Goal: Find specific page/section: Find specific page/section

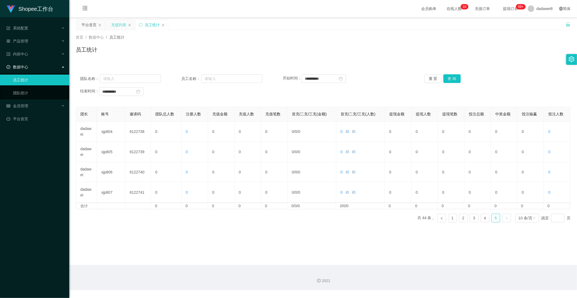
click at [109, 28] on div "充值列表" at bounding box center [120, 25] width 29 height 10
click at [111, 27] on div "充值列表" at bounding box center [118, 25] width 15 height 10
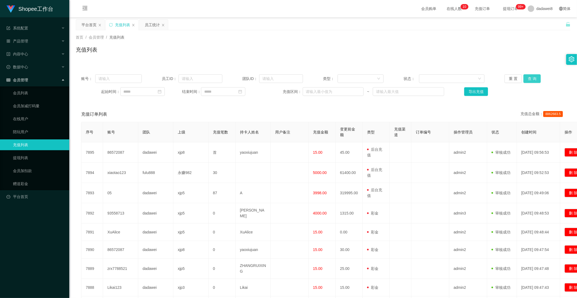
click at [525, 77] on button "查 询" at bounding box center [531, 78] width 17 height 9
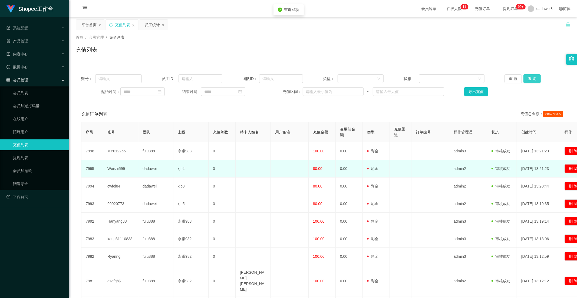
scroll to position [63, 0]
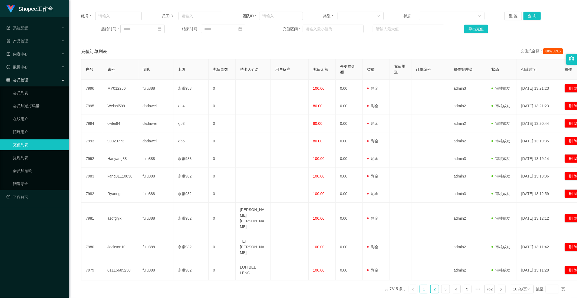
click at [430, 285] on link "2" at bounding box center [434, 289] width 8 height 8
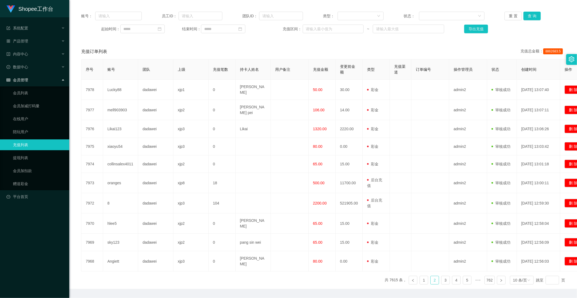
scroll to position [0, 0]
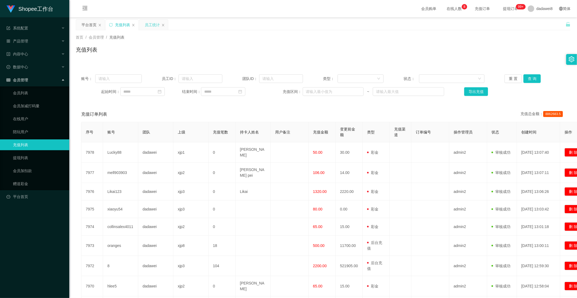
click at [147, 24] on div "员工统计" at bounding box center [152, 25] width 15 height 10
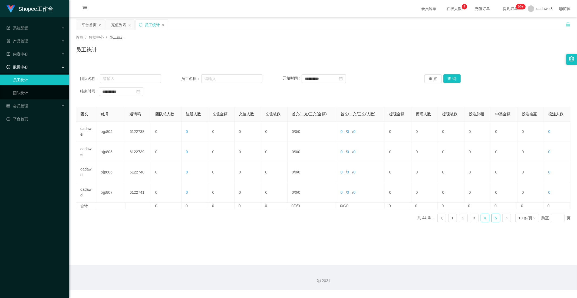
click at [483, 217] on link "4" at bounding box center [485, 218] width 8 height 8
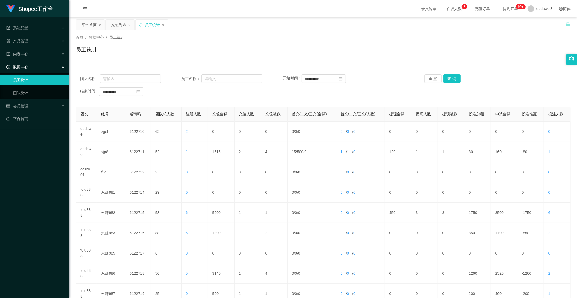
scroll to position [60, 0]
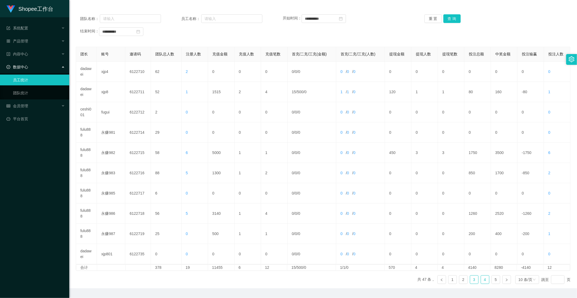
click at [473, 281] on link "3" at bounding box center [474, 280] width 8 height 8
click at [483, 281] on link "4" at bounding box center [485, 280] width 8 height 8
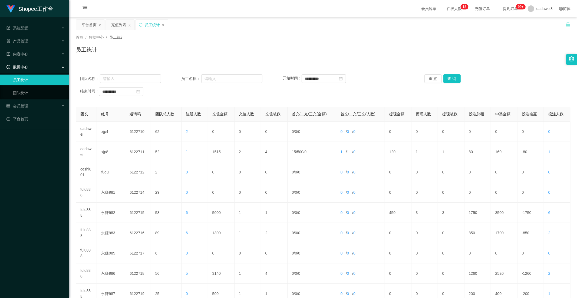
drag, startPoint x: 92, startPoint y: 26, endPoint x: 111, endPoint y: 39, distance: 22.5
click at [92, 26] on div "平台首页" at bounding box center [88, 25] width 15 height 10
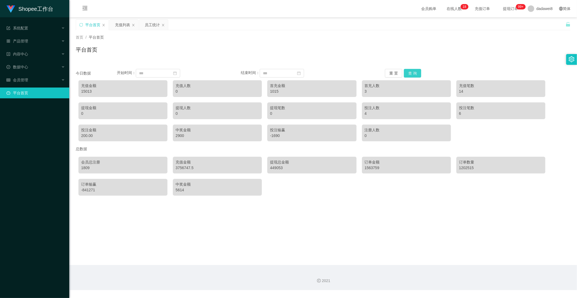
click at [412, 71] on button "查 询" at bounding box center [412, 73] width 17 height 9
click at [124, 26] on div "充值列表" at bounding box center [122, 25] width 15 height 10
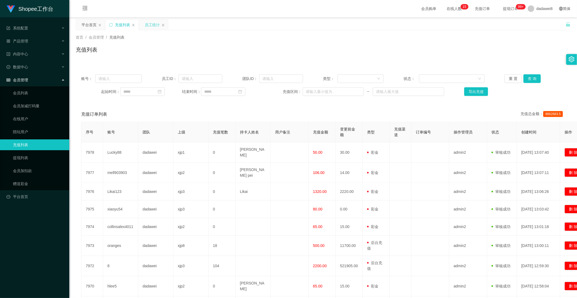
click at [152, 29] on div "员工统计" at bounding box center [152, 25] width 15 height 10
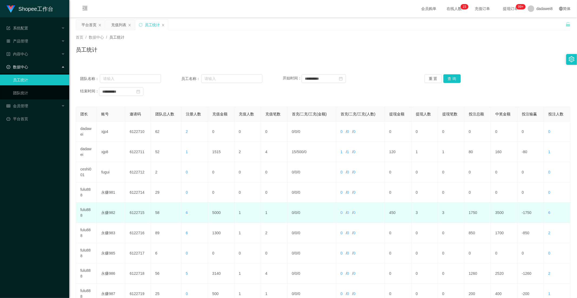
scroll to position [60, 0]
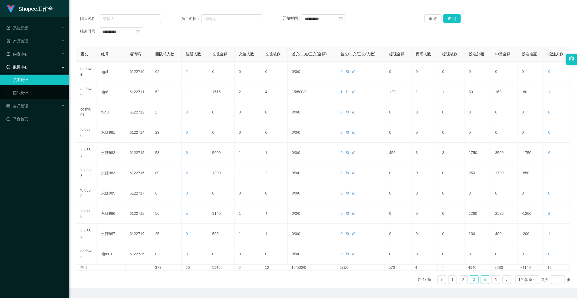
click at [475, 282] on li "3" at bounding box center [474, 279] width 9 height 9
click at [483, 283] on link "4" at bounding box center [485, 280] width 8 height 8
click at [475, 282] on ul "共 47 条， 1 2 3 4 5 10 条/页 跳至 页" at bounding box center [493, 279] width 153 height 9
click at [474, 281] on link "3" at bounding box center [474, 280] width 8 height 8
click at [481, 282] on link "4" at bounding box center [485, 280] width 8 height 8
